Goal: Task Accomplishment & Management: Use online tool/utility

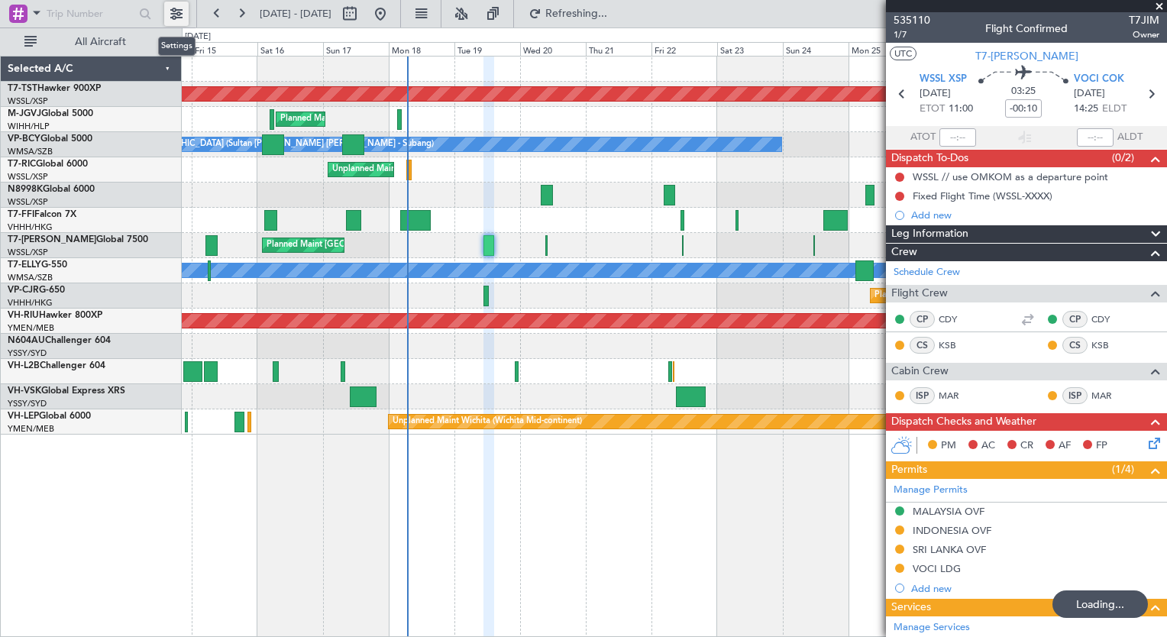
click at [183, 17] on button at bounding box center [176, 14] width 24 height 24
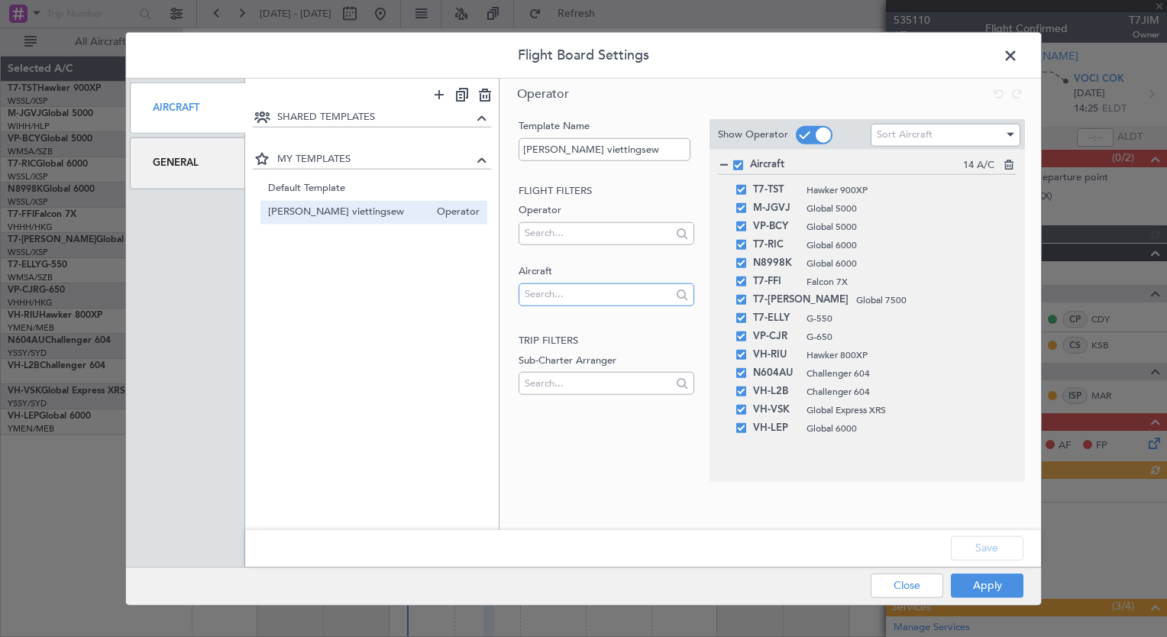
click at [540, 295] on input "text" at bounding box center [598, 294] width 146 height 23
type input "a6"
click at [571, 319] on span "A6-EFI" at bounding box center [606, 318] width 151 height 23
click at [552, 293] on input "text" at bounding box center [598, 294] width 146 height 23
type input "a6"
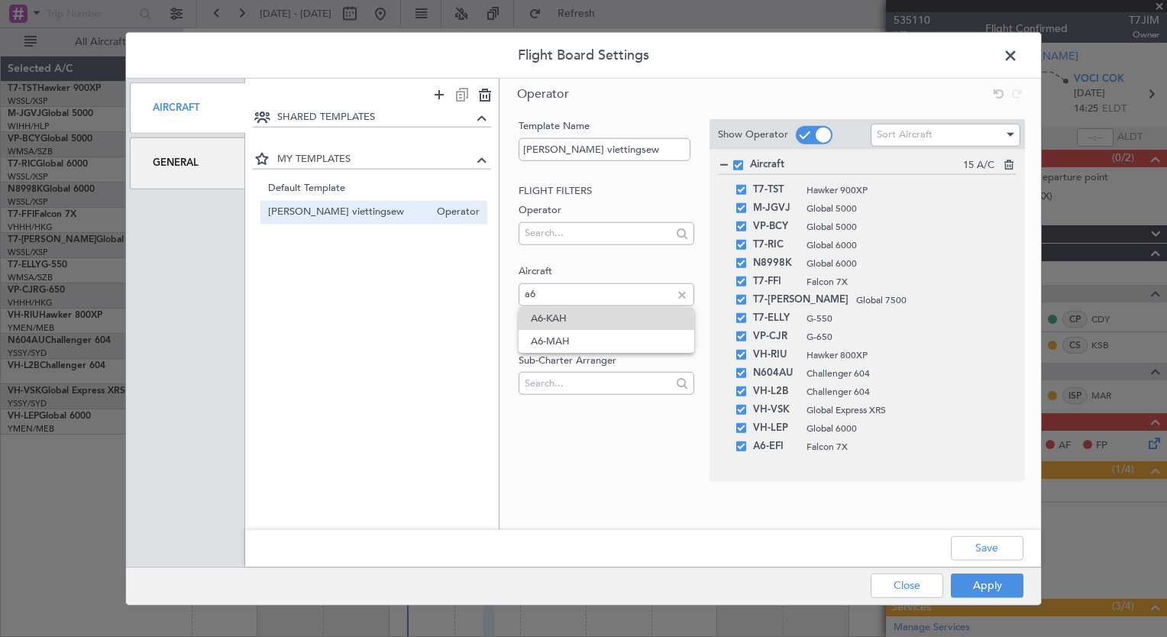
click at [555, 322] on span "A6-KAH" at bounding box center [606, 318] width 151 height 23
click at [554, 297] on input "text" at bounding box center [598, 294] width 146 height 23
type input "a6"
click at [556, 325] on span "A6-MAH" at bounding box center [606, 318] width 151 height 23
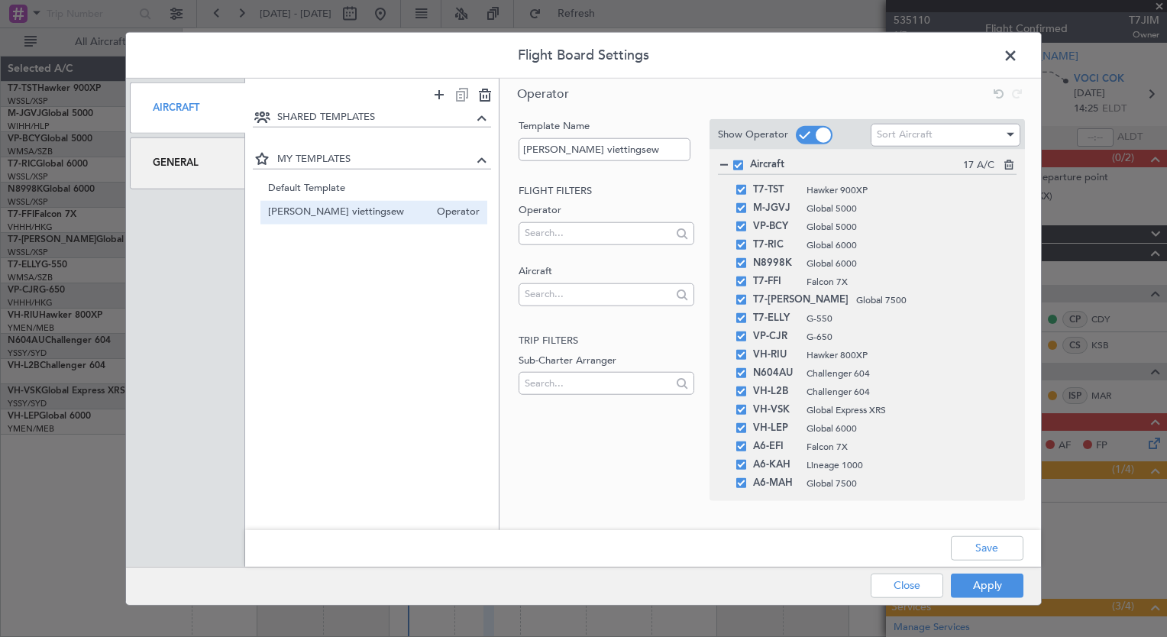
click at [1016, 451] on div "A6-EFI Falcon 7X" at bounding box center [867, 447] width 299 height 18
click at [1010, 454] on div "A6-EFI Falcon 7X" at bounding box center [867, 447] width 299 height 18
click at [1006, 482] on icon at bounding box center [1007, 480] width 11 height 11
click at [1010, 468] on icon at bounding box center [1007, 462] width 11 height 11
click at [1010, 448] on icon at bounding box center [1007, 444] width 11 height 11
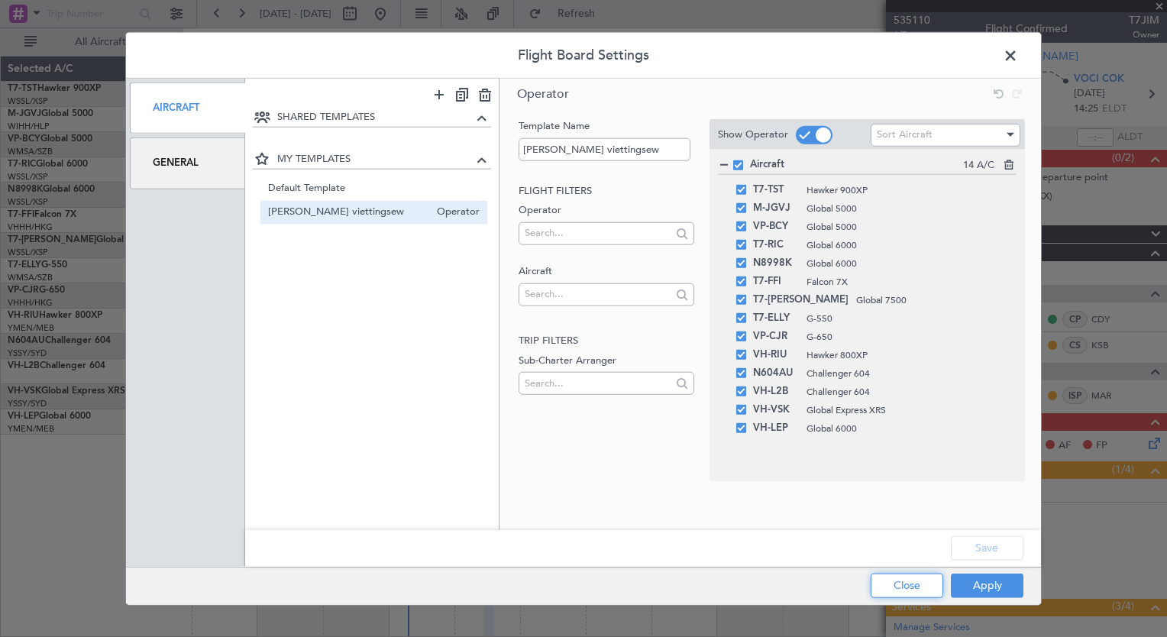
click at [912, 584] on button "Close" at bounding box center [907, 585] width 73 height 24
